Goal: Task Accomplishment & Management: Use online tool/utility

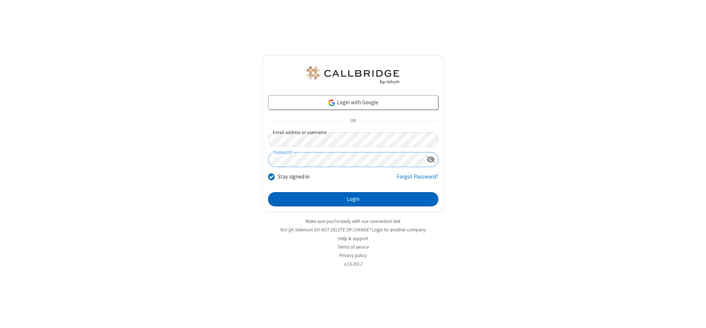
click at [353, 199] on button "Login" at bounding box center [353, 199] width 170 height 15
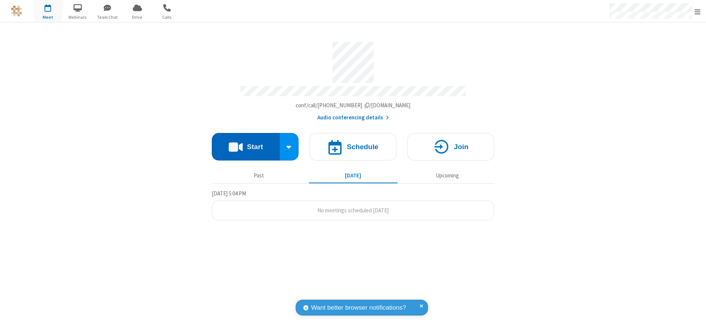
click at [246, 144] on button "Start" at bounding box center [246, 147] width 68 height 28
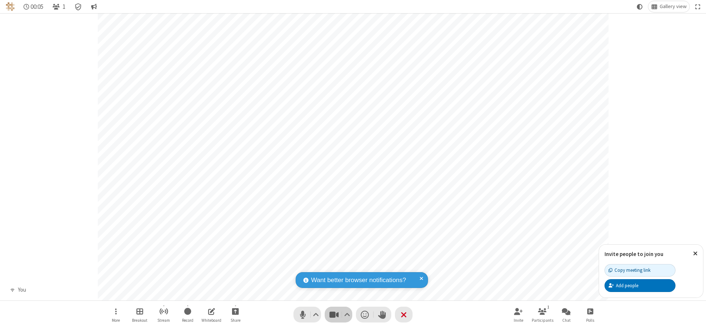
click at [334, 315] on span "Stop video (Alt+V)" at bounding box center [333, 314] width 11 height 11
click at [334, 315] on span "Start video (Alt+V)" at bounding box center [333, 314] width 11 height 11
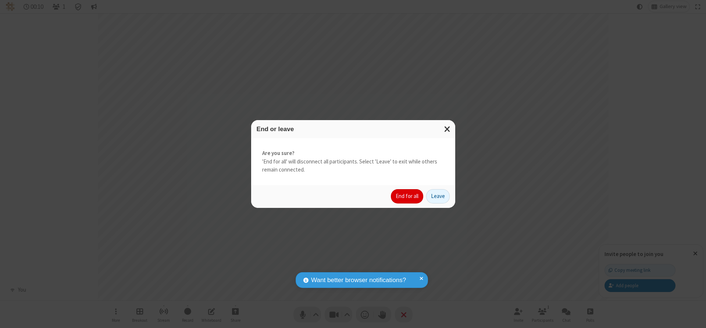
click at [407, 196] on button "End for all" at bounding box center [407, 196] width 32 height 15
